Goal: Information Seeking & Learning: Understand process/instructions

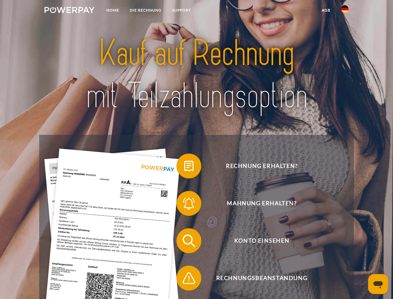
click at [69, 11] on img at bounding box center [70, 10] width 50 height 6
click at [345, 11] on img at bounding box center [344, 8] width 7 height 7
click at [326, 10] on link "agb" at bounding box center [326, 10] width 19 height 11
click at [184, 167] on span at bounding box center [179, 165] width 31 height 31
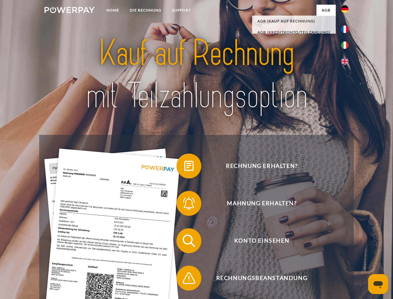
click at [184, 205] on span at bounding box center [179, 203] width 31 height 31
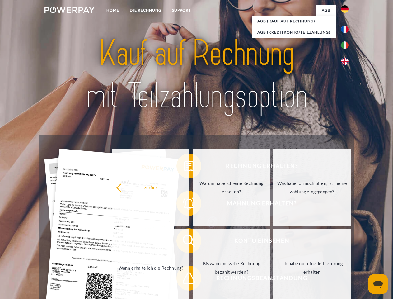
click at [193, 242] on link "Bis wann muss die Rechnung bezahlt werden?" at bounding box center [232, 268] width 78 height 78
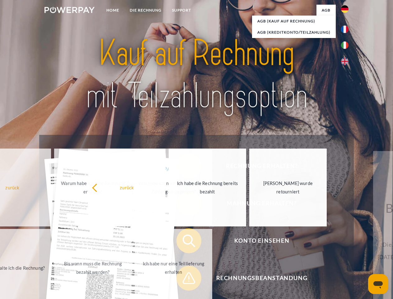
click at [184, 279] on span at bounding box center [179, 277] width 31 height 31
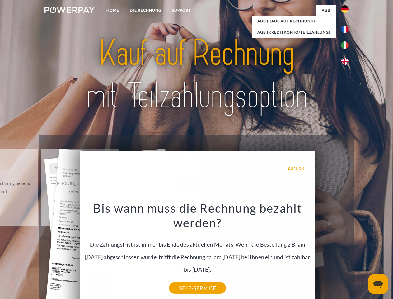
click at [378, 284] on icon "Messaging-Fenster öffnen" at bounding box center [378, 284] width 9 height 7
